Goal: Find specific page/section: Find specific page/section

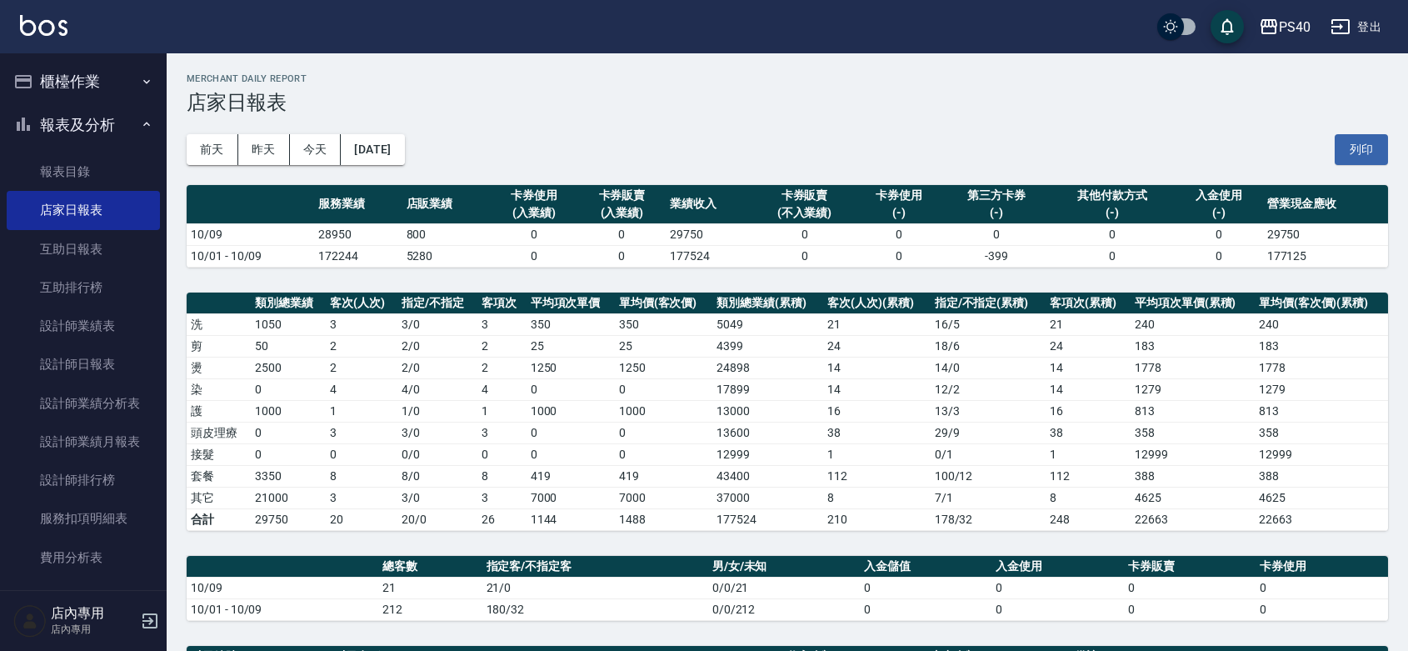
scroll to position [434, 0]
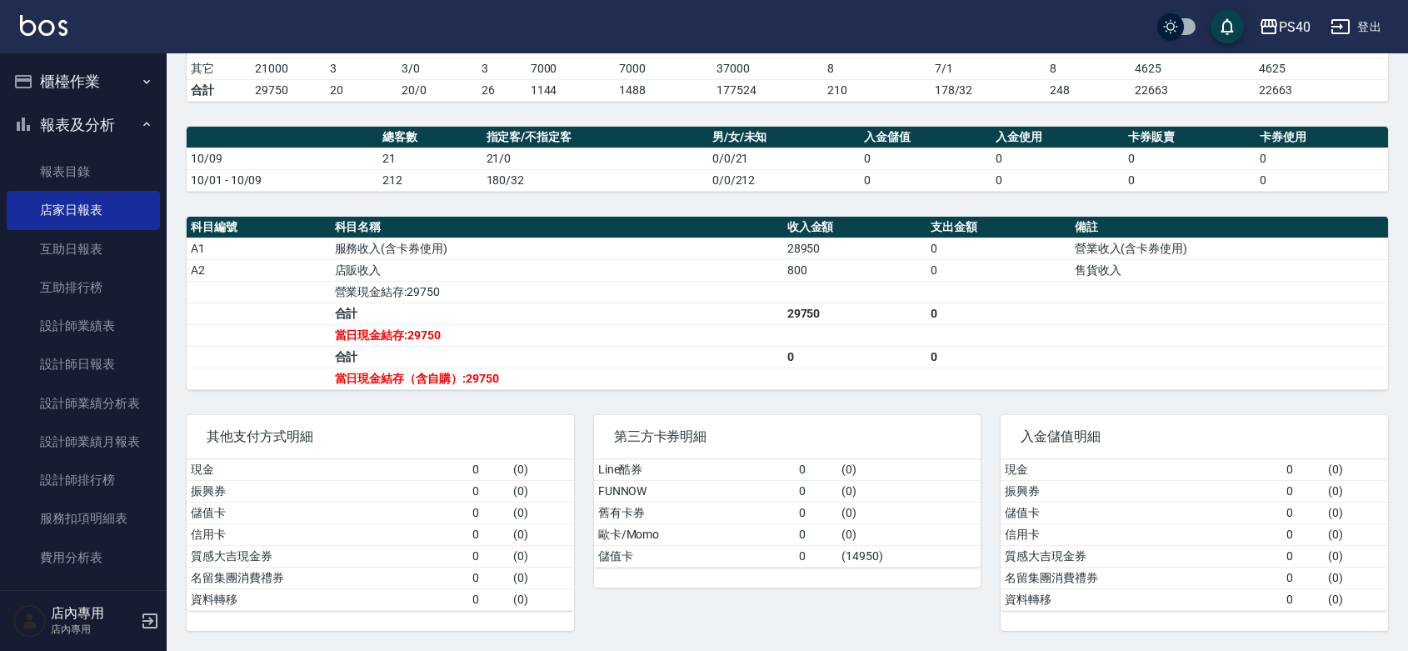
click at [821, 342] on td "a dense table" at bounding box center [855, 335] width 144 height 22
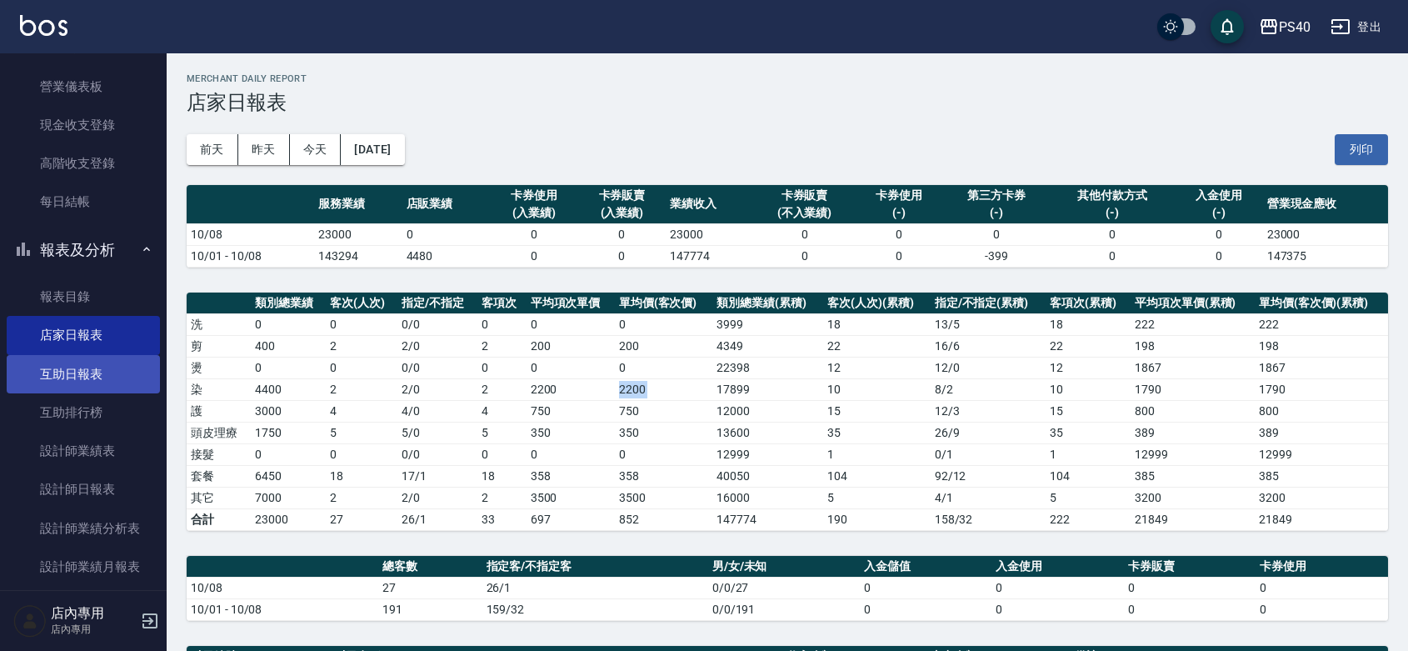
scroll to position [242, 0]
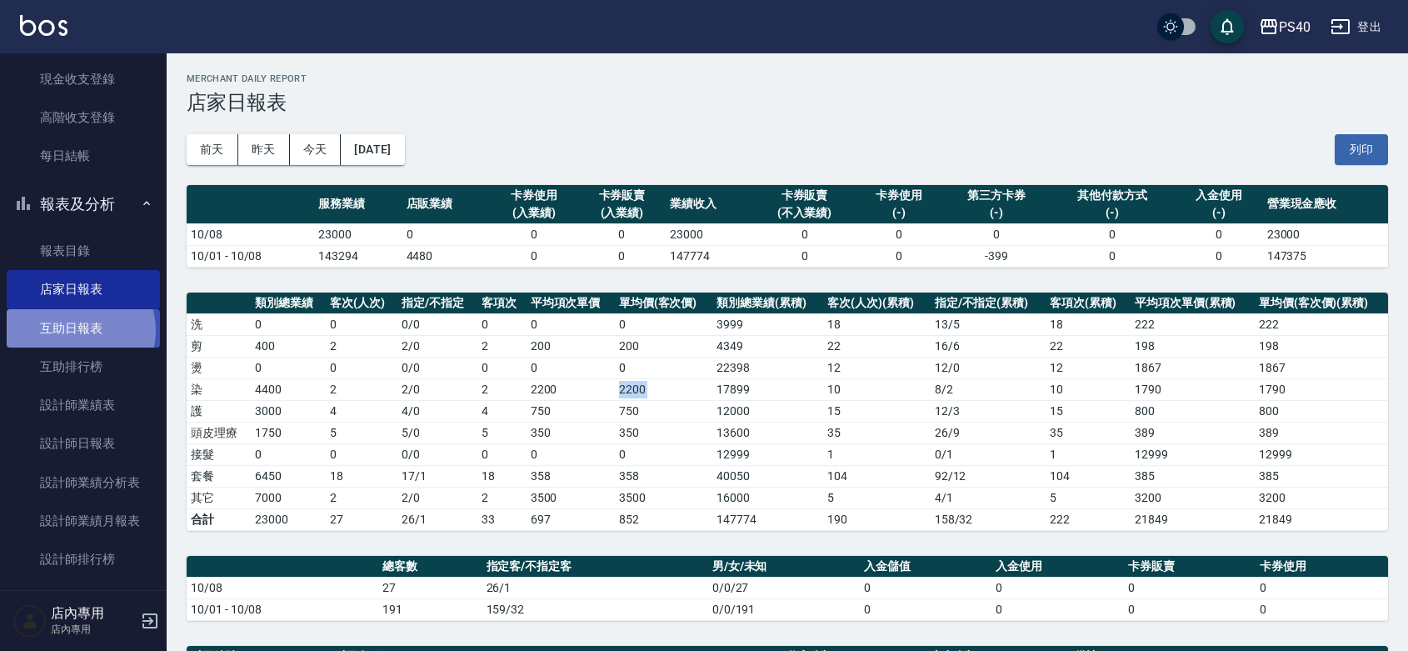
click at [77, 330] on link "互助日報表" at bounding box center [83, 328] width 153 height 38
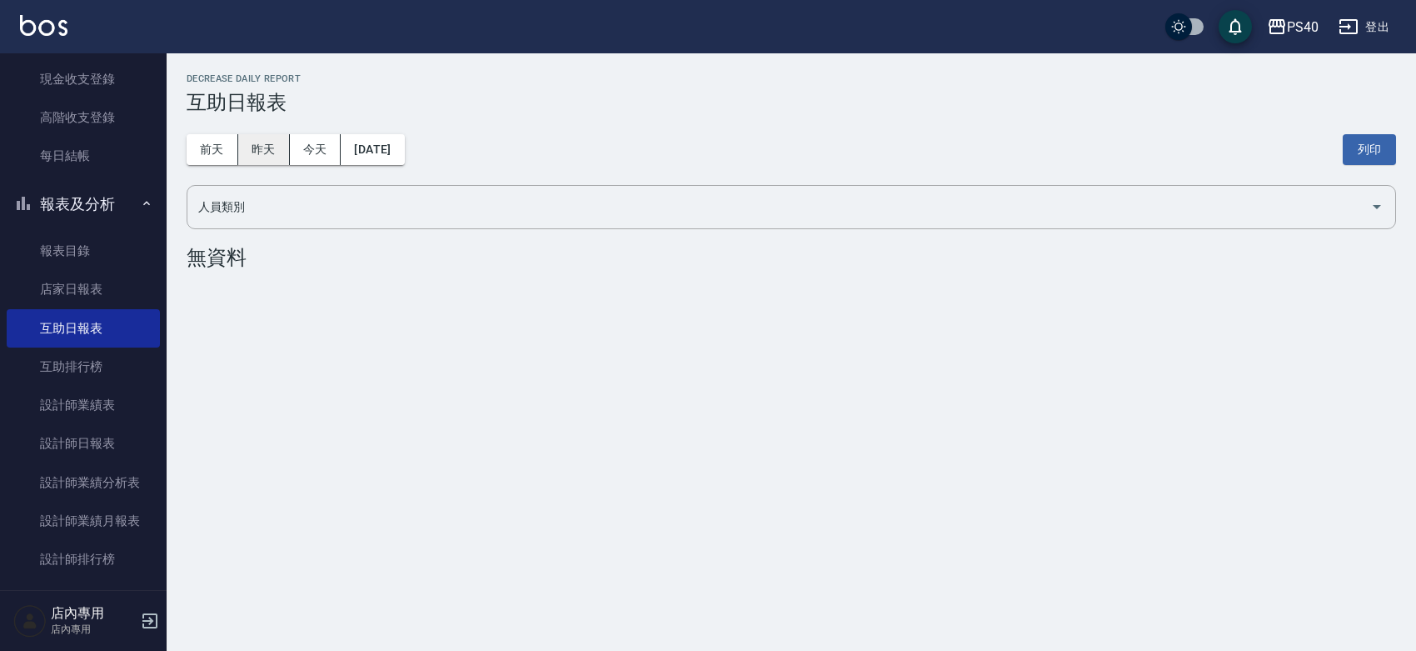
click at [262, 156] on button "昨天" at bounding box center [264, 149] width 52 height 31
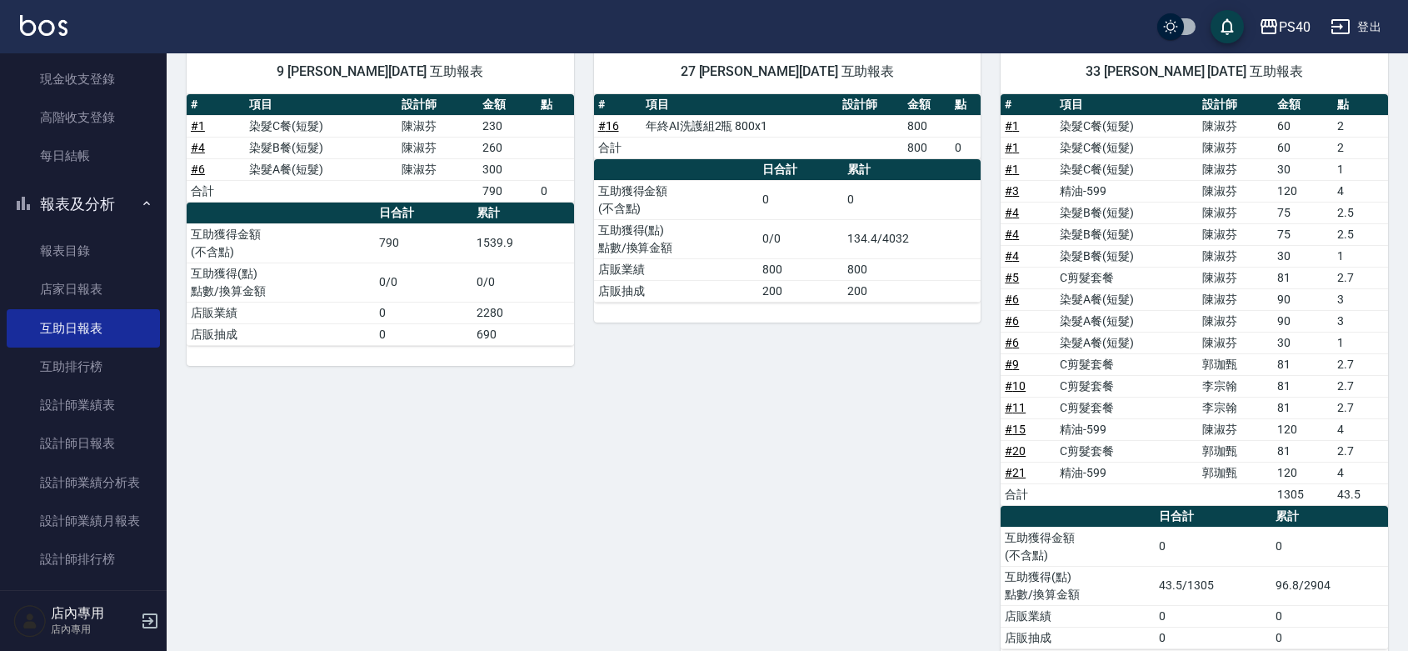
scroll to position [238, 0]
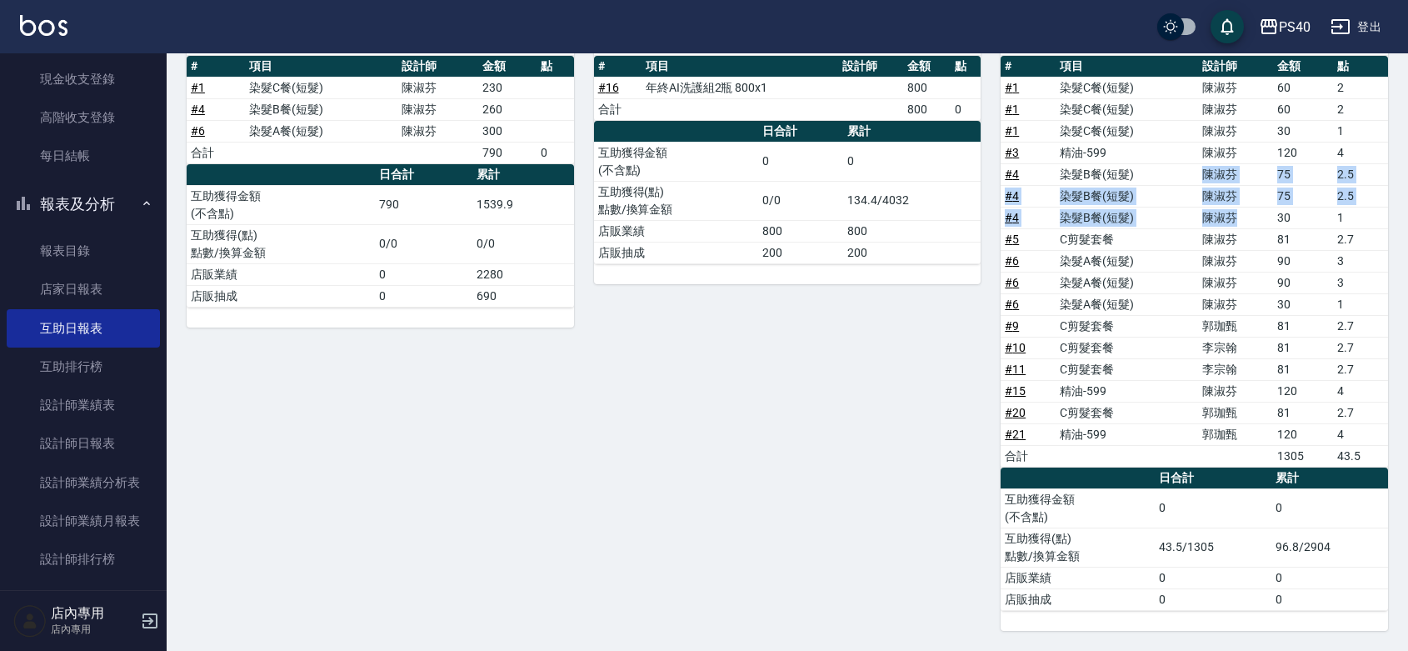
drag, startPoint x: 1196, startPoint y: 172, endPoint x: 1244, endPoint y: 215, distance: 64.3
click at [1244, 215] on tbody "# 1 染髮C餐(短髮) 陳淑芬 60 2 # 1 染髮C餐(短髮) 陳淑芬 60 2 # 1 染髮C餐(短髮) 陳淑芬 30 1 # 3 精油-599 陳淑…" at bounding box center [1194, 272] width 387 height 390
click at [835, 426] on div "27 顏緗穎 10/09/2025 互助報表 # 項目 設計師 金額 點 # 16 年終AI洗護組2瓶 800x1 800 合計 800 0 日合計 累計 互…" at bounding box center [777, 311] width 407 height 639
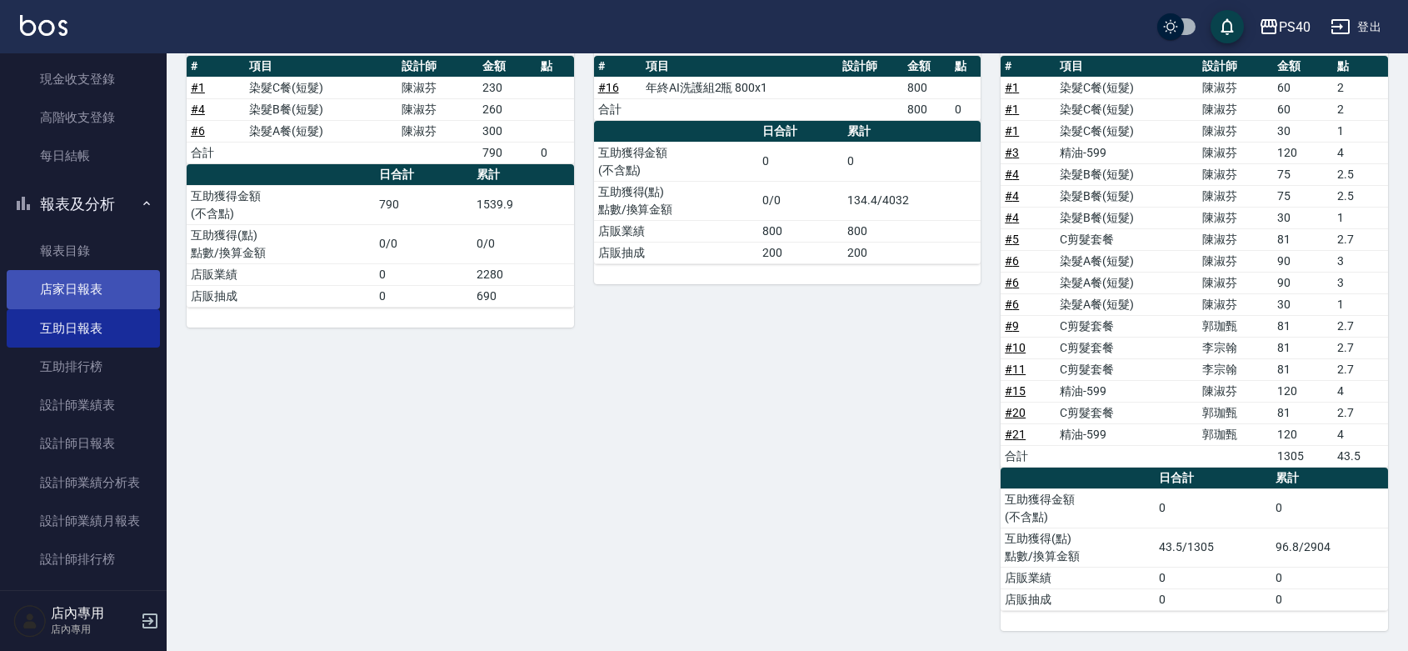
click at [57, 286] on link "店家日報表" at bounding box center [83, 289] width 153 height 38
